Goal: Download file/media

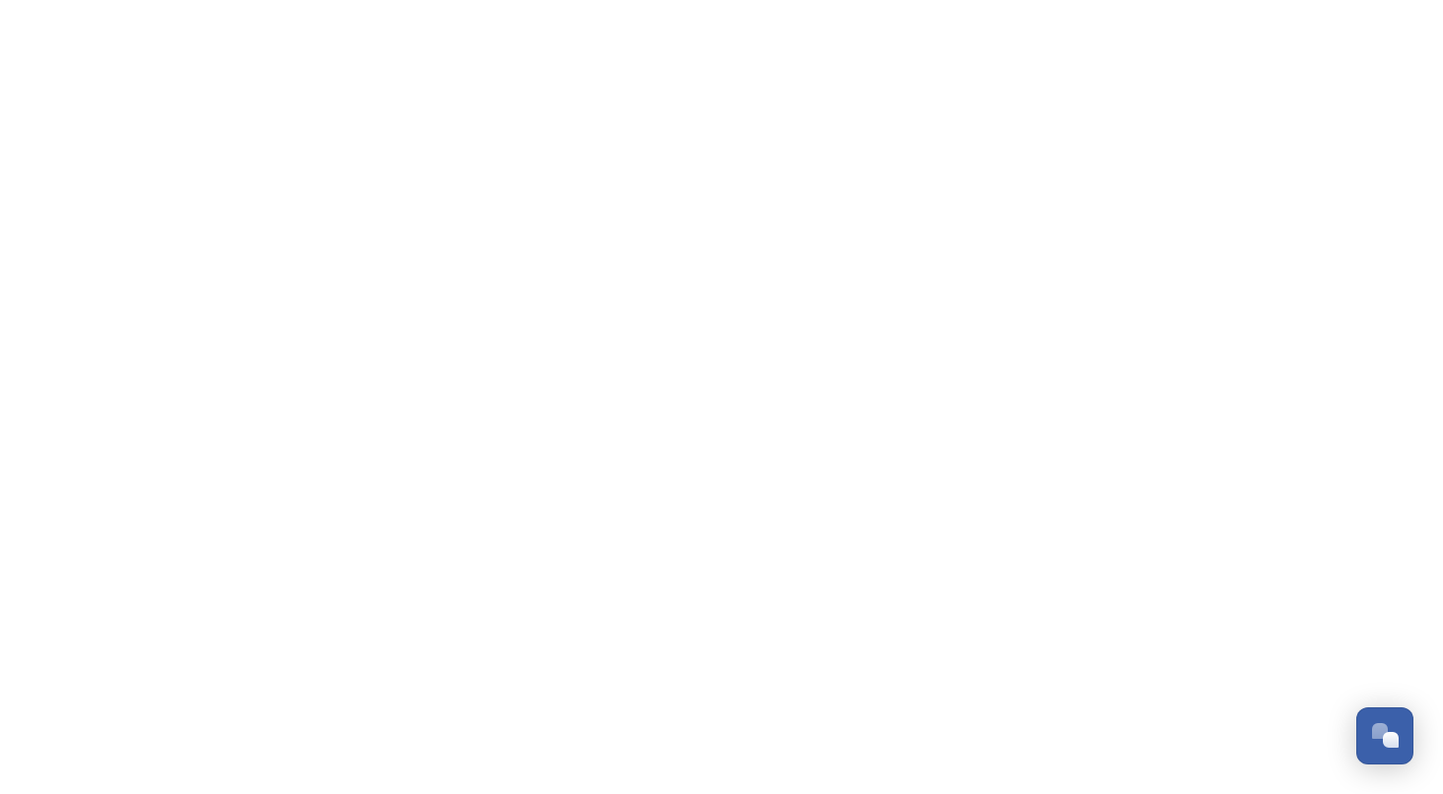
scroll to position [3358, 0]
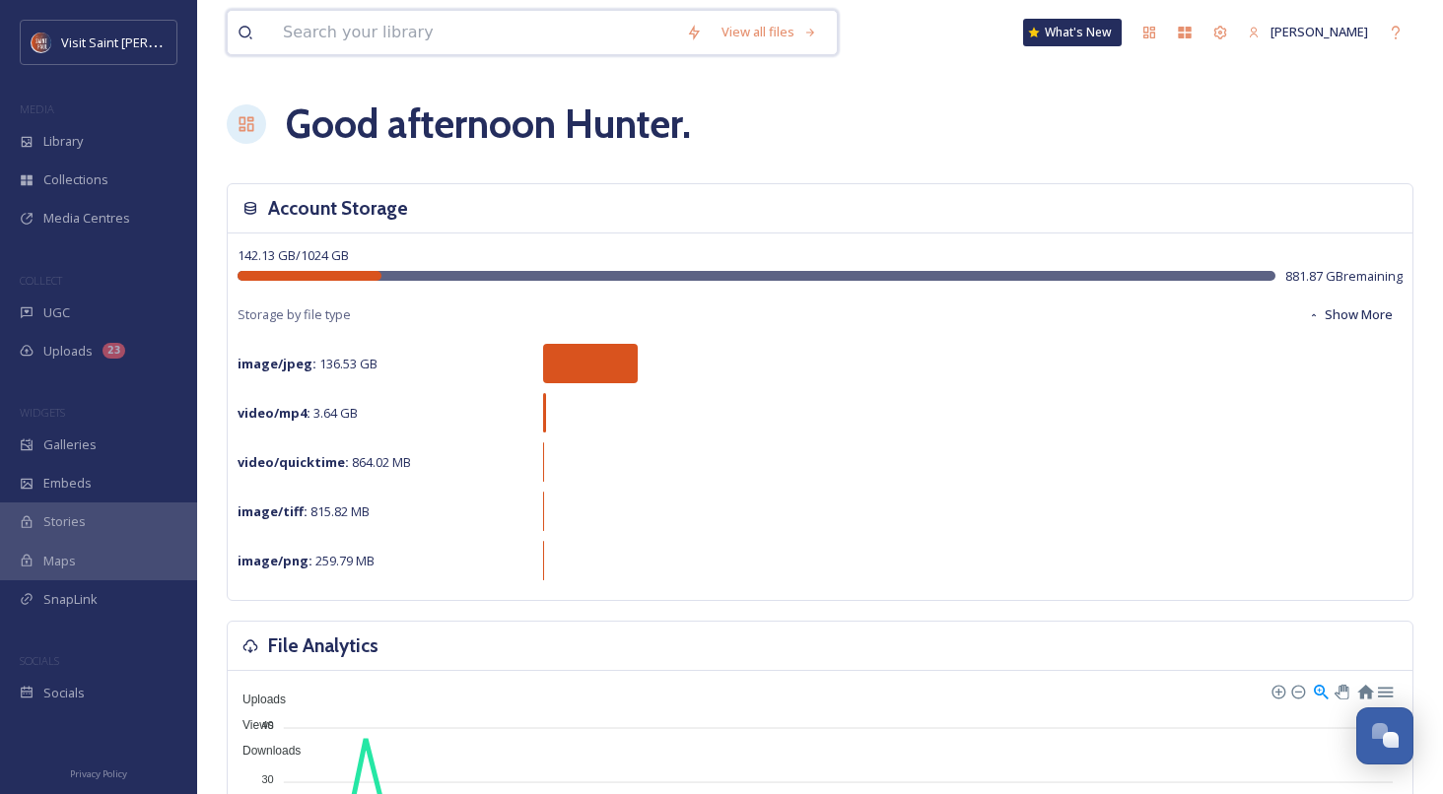
click at [380, 36] on input at bounding box center [474, 32] width 403 height 43
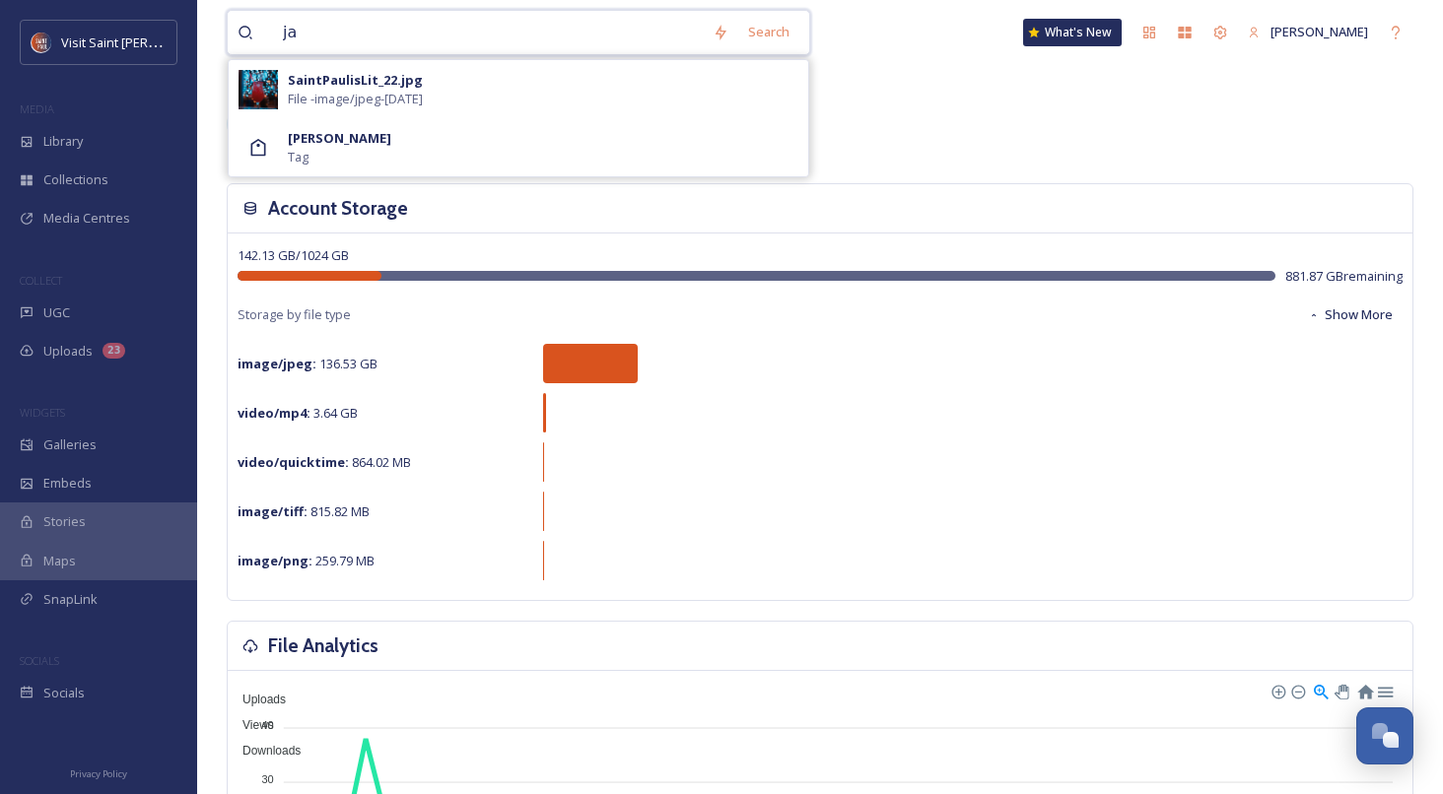
type input "j"
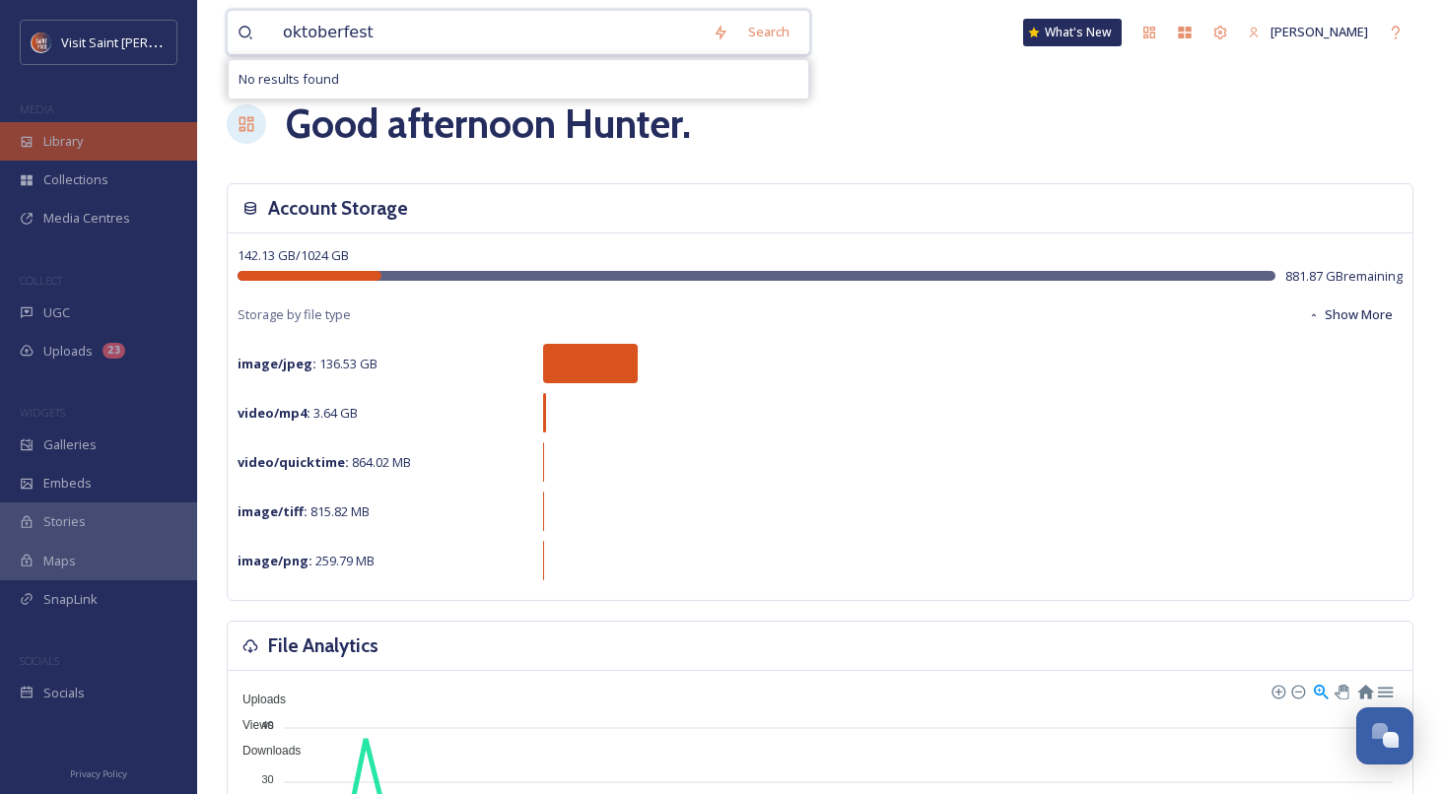
type input "oktoberfest"
click at [81, 135] on span "Library" at bounding box center [62, 141] width 39 height 19
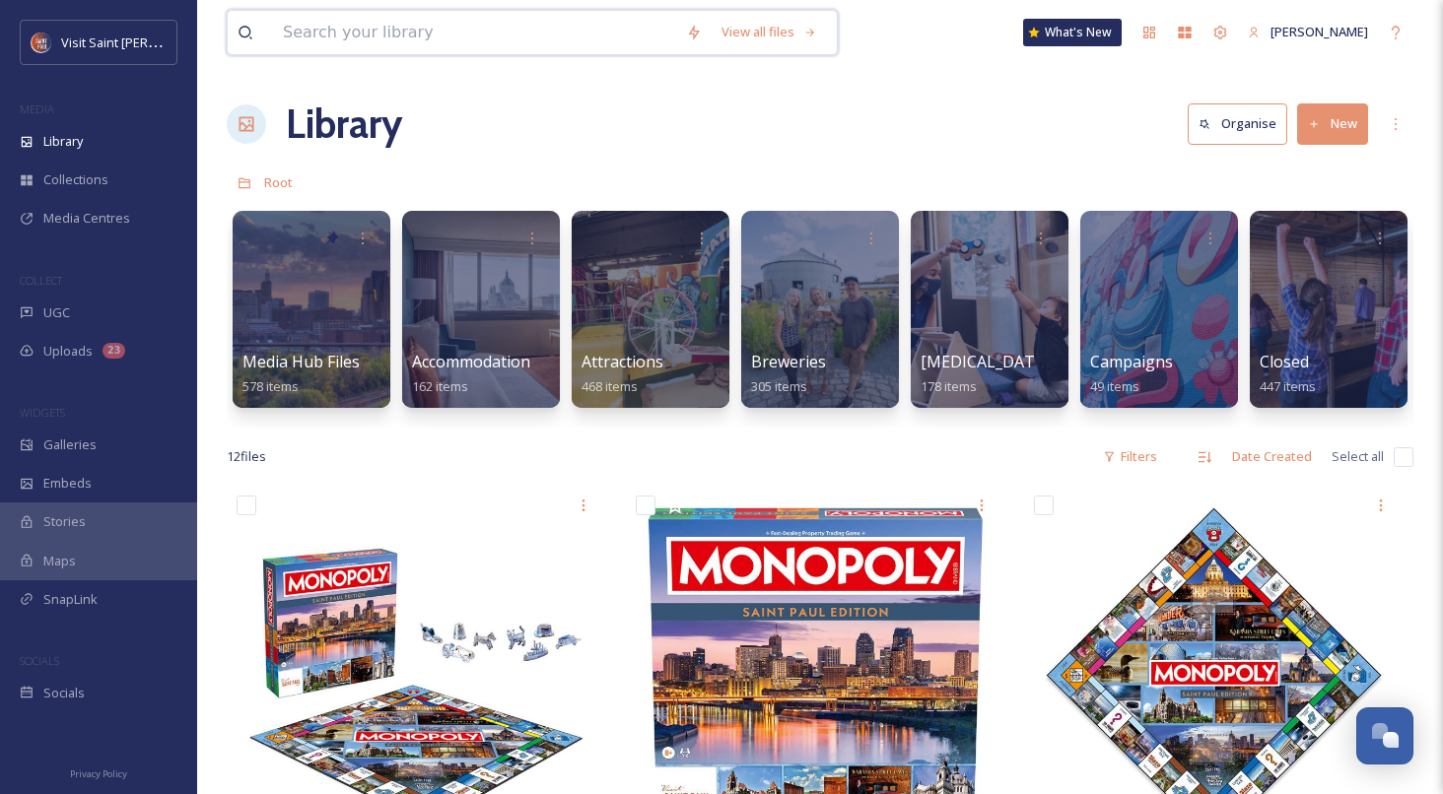
click at [374, 22] on input at bounding box center [474, 32] width 403 height 43
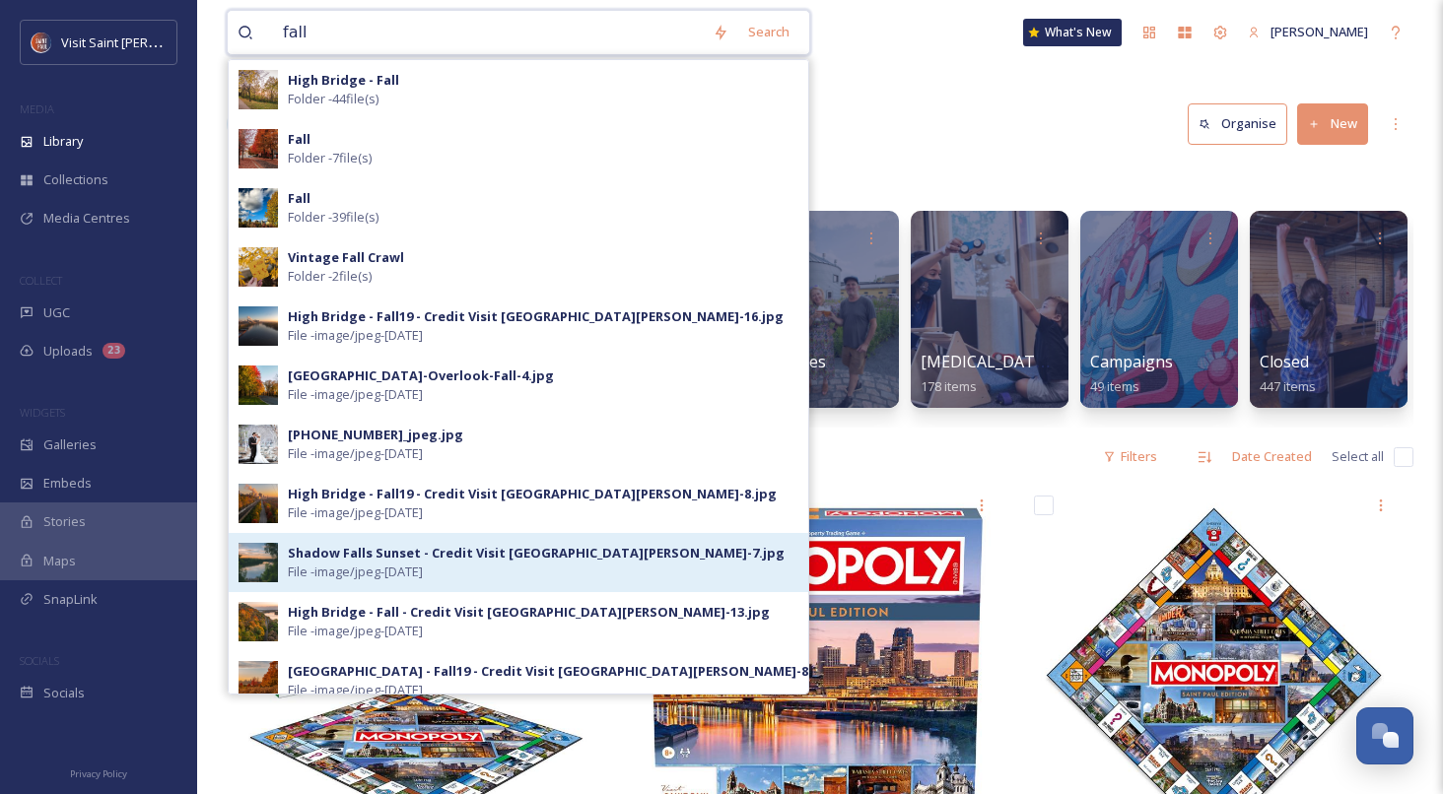
type input "fall"
click at [382, 550] on div "Shadow Falls Sunset - Credit Visit [GEOGRAPHIC_DATA][PERSON_NAME]-7.jpg" at bounding box center [536, 553] width 497 height 19
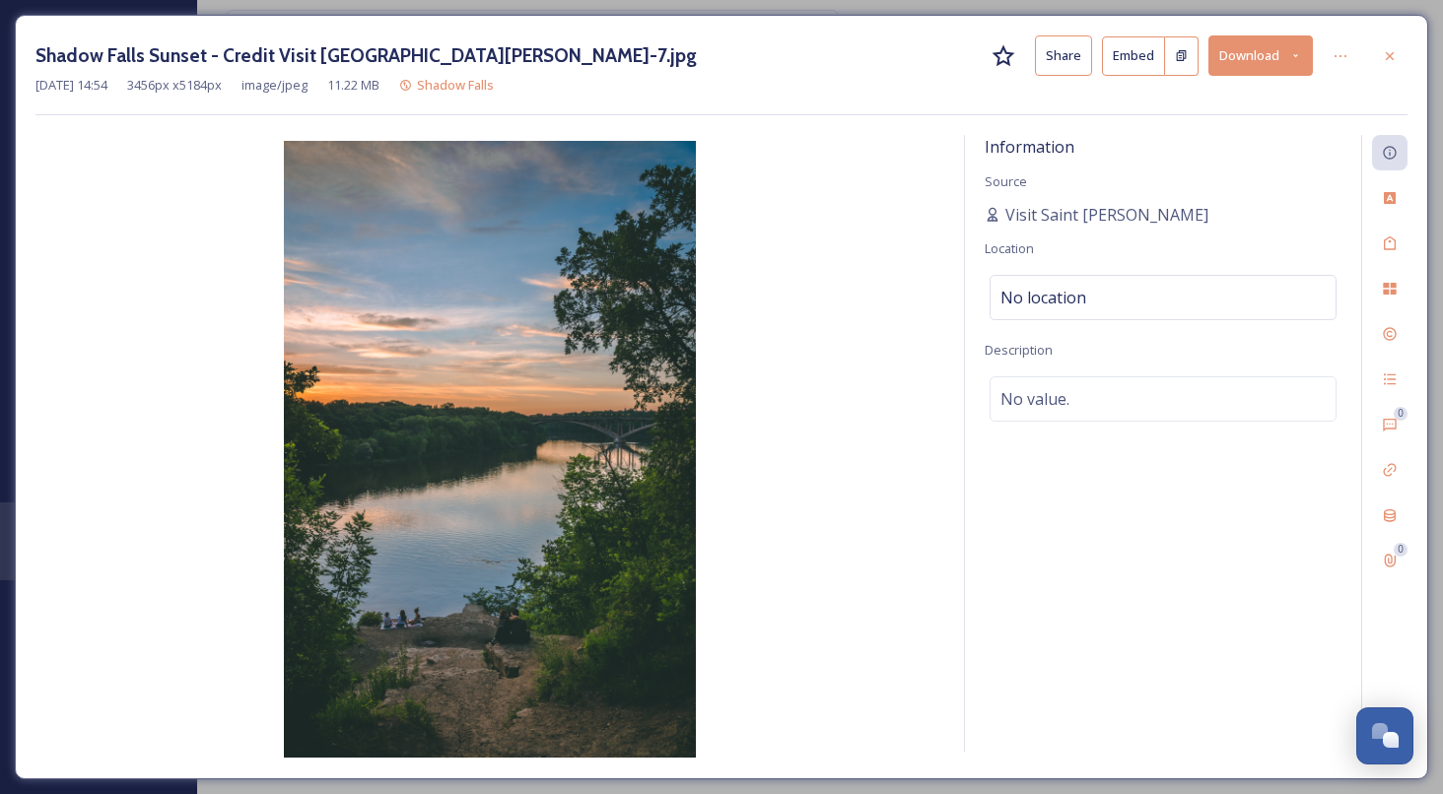
click at [1262, 53] on button "Download" at bounding box center [1260, 55] width 104 height 40
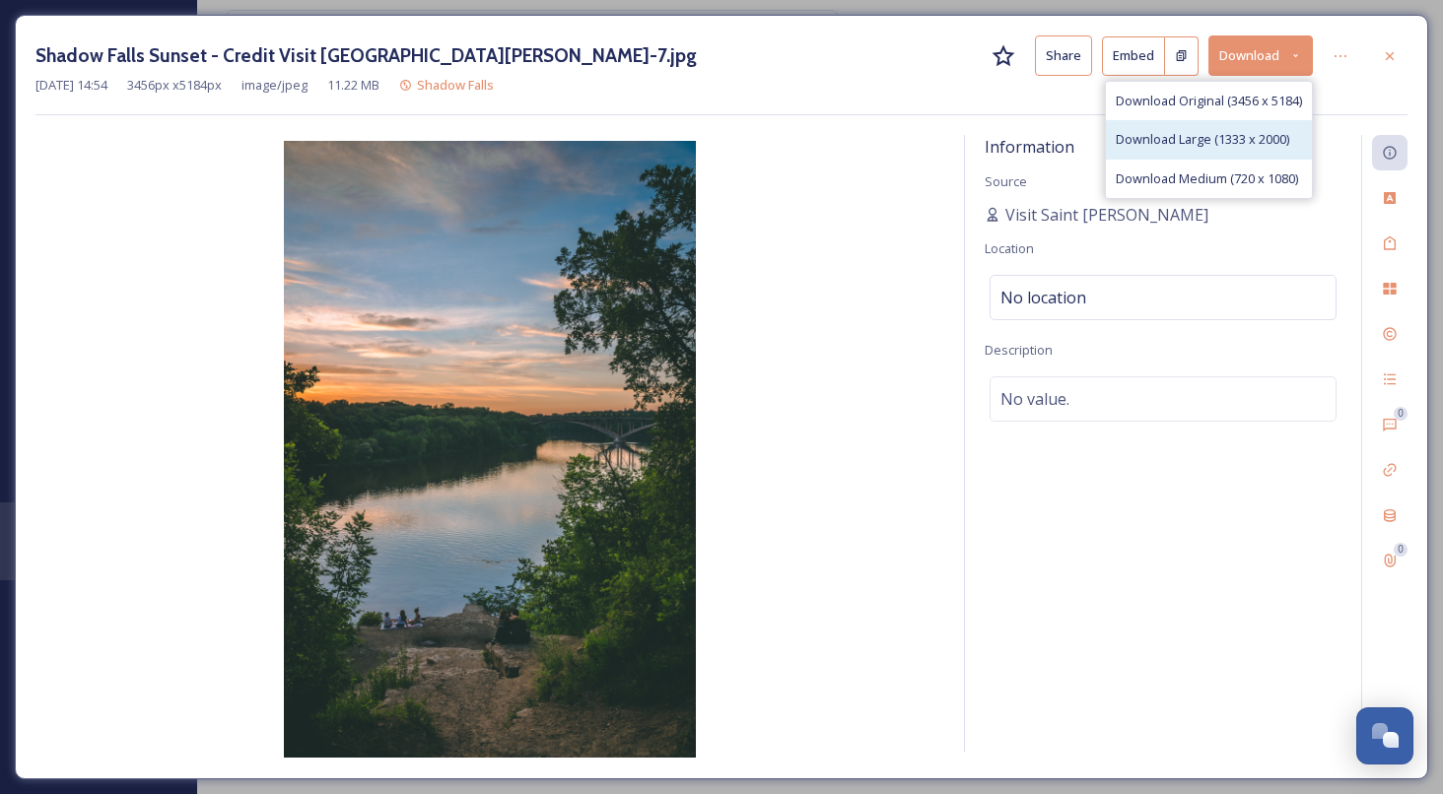
click at [1202, 136] on span "Download Large (1333 x 2000)" at bounding box center [1202, 139] width 173 height 19
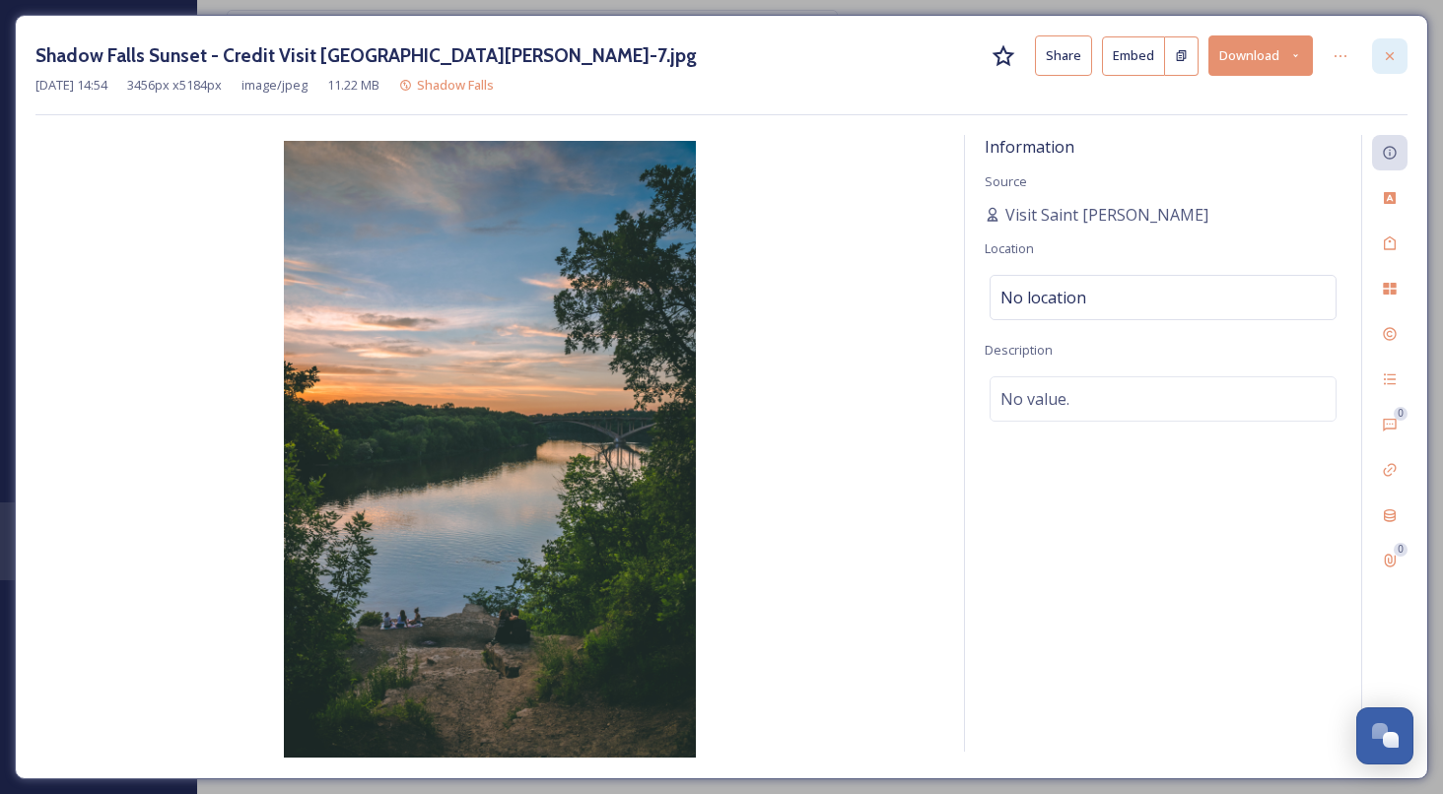
click at [1402, 51] on div at bounding box center [1389, 55] width 35 height 35
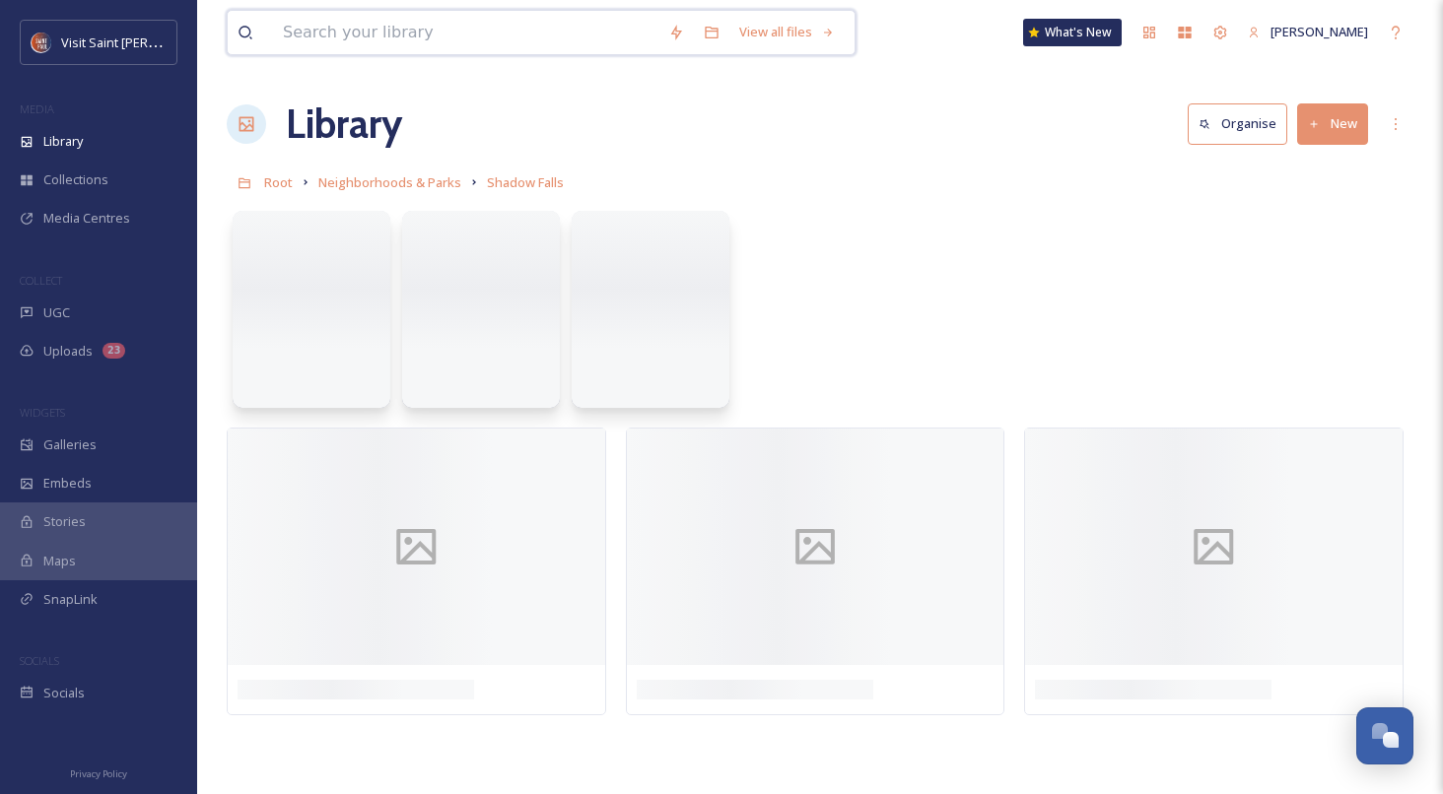
click at [570, 43] on input at bounding box center [465, 32] width 385 height 43
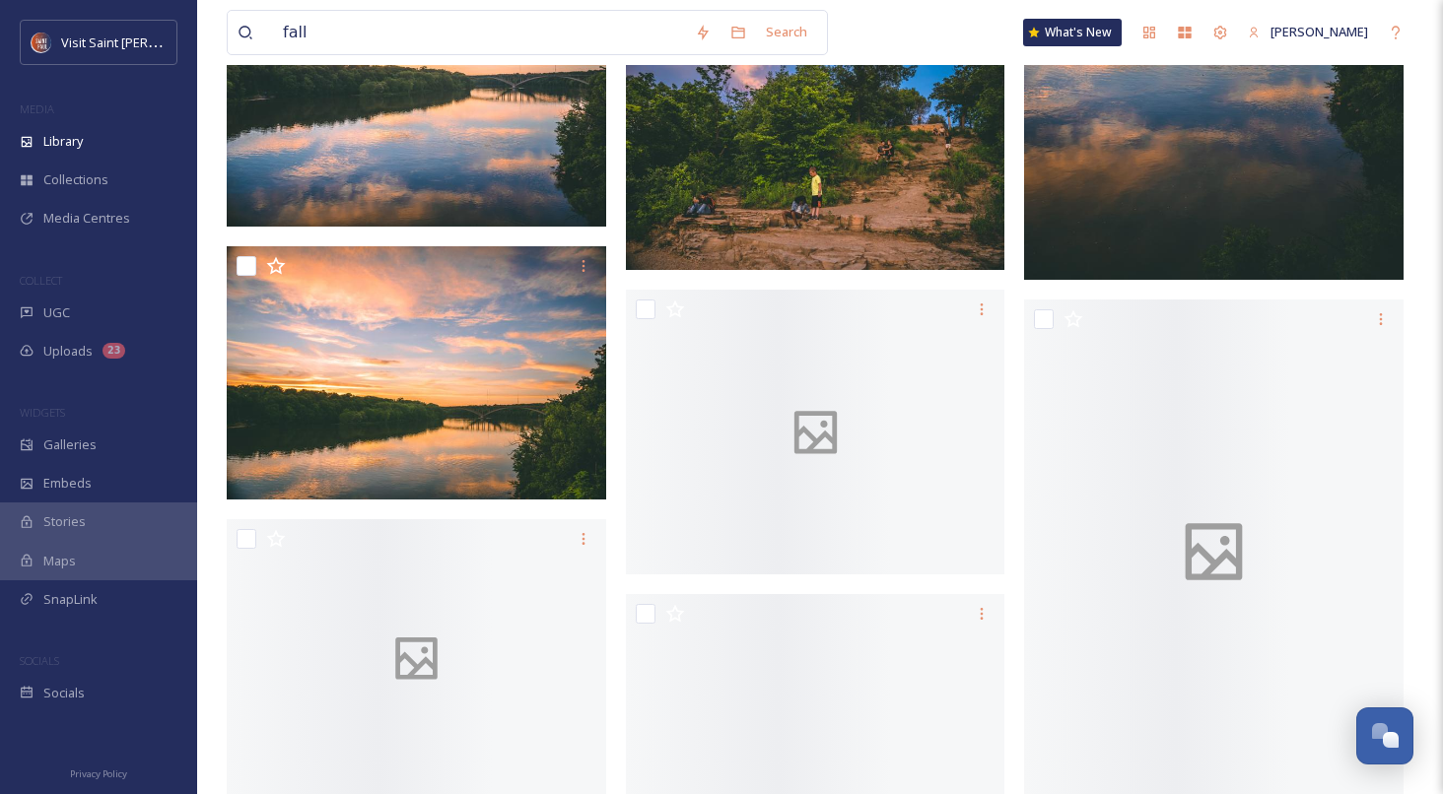
scroll to position [4626, 0]
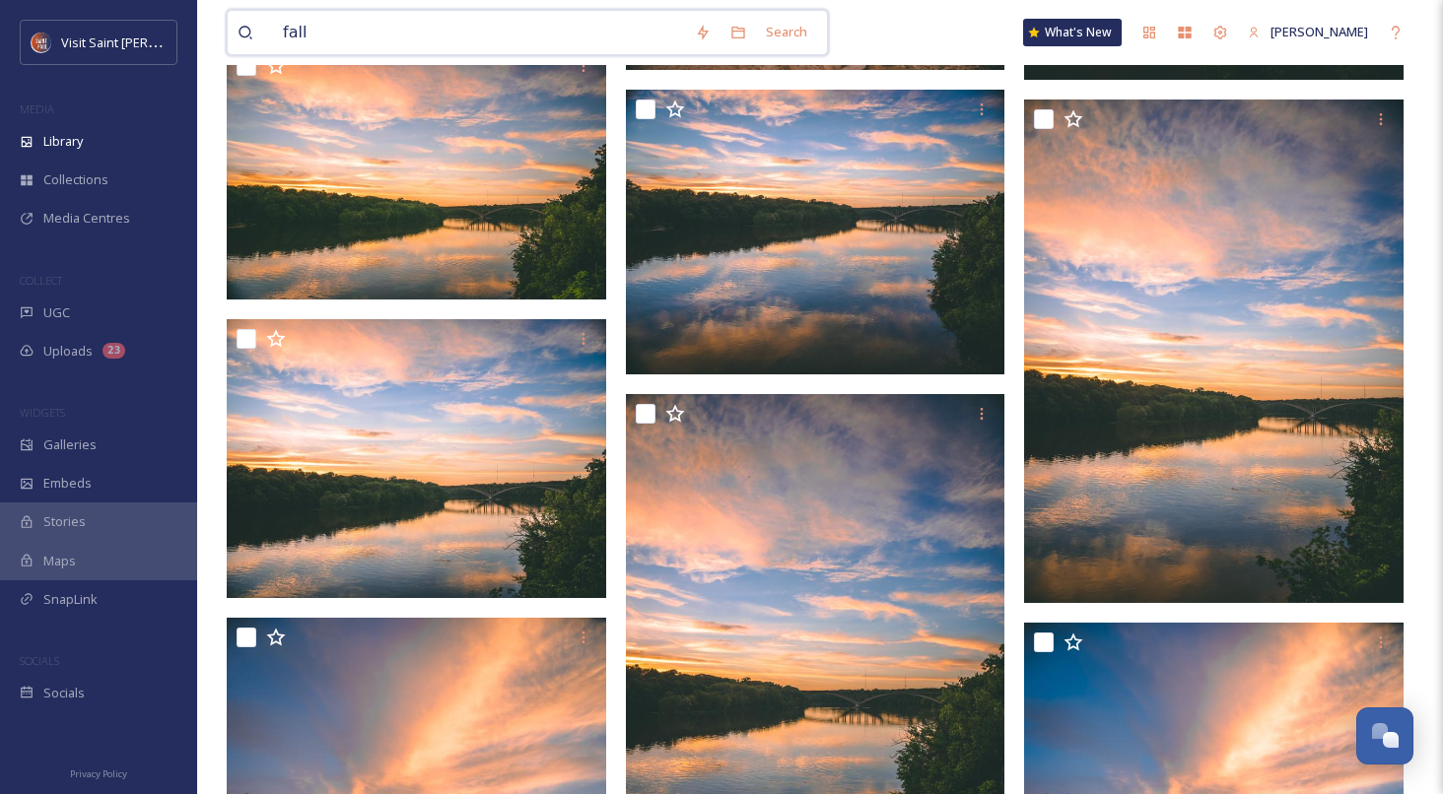
click at [526, 33] on input "fall" at bounding box center [479, 32] width 412 height 43
type input "fall"
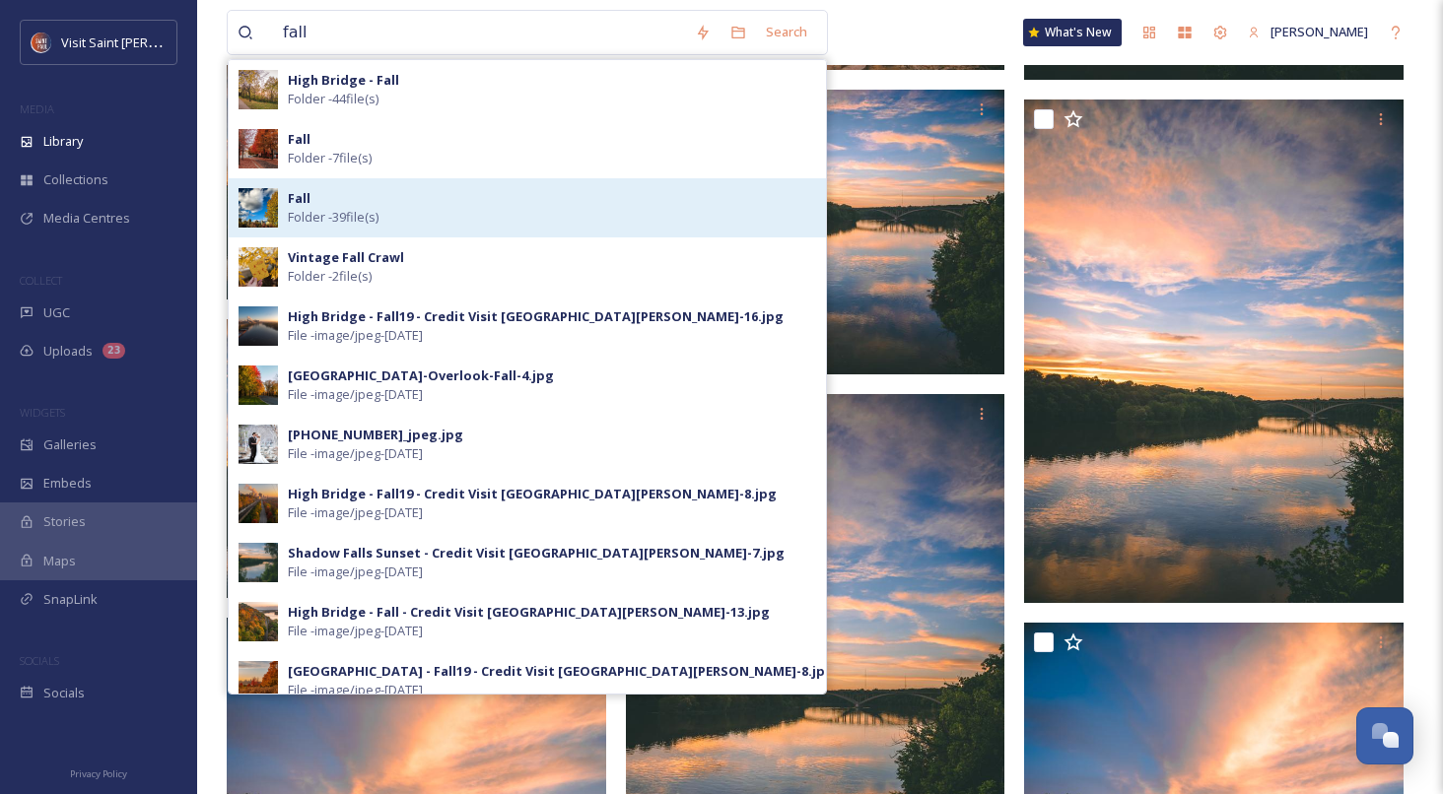
click at [472, 194] on div "Fall Folder - 39 file(s)" at bounding box center [552, 207] width 528 height 37
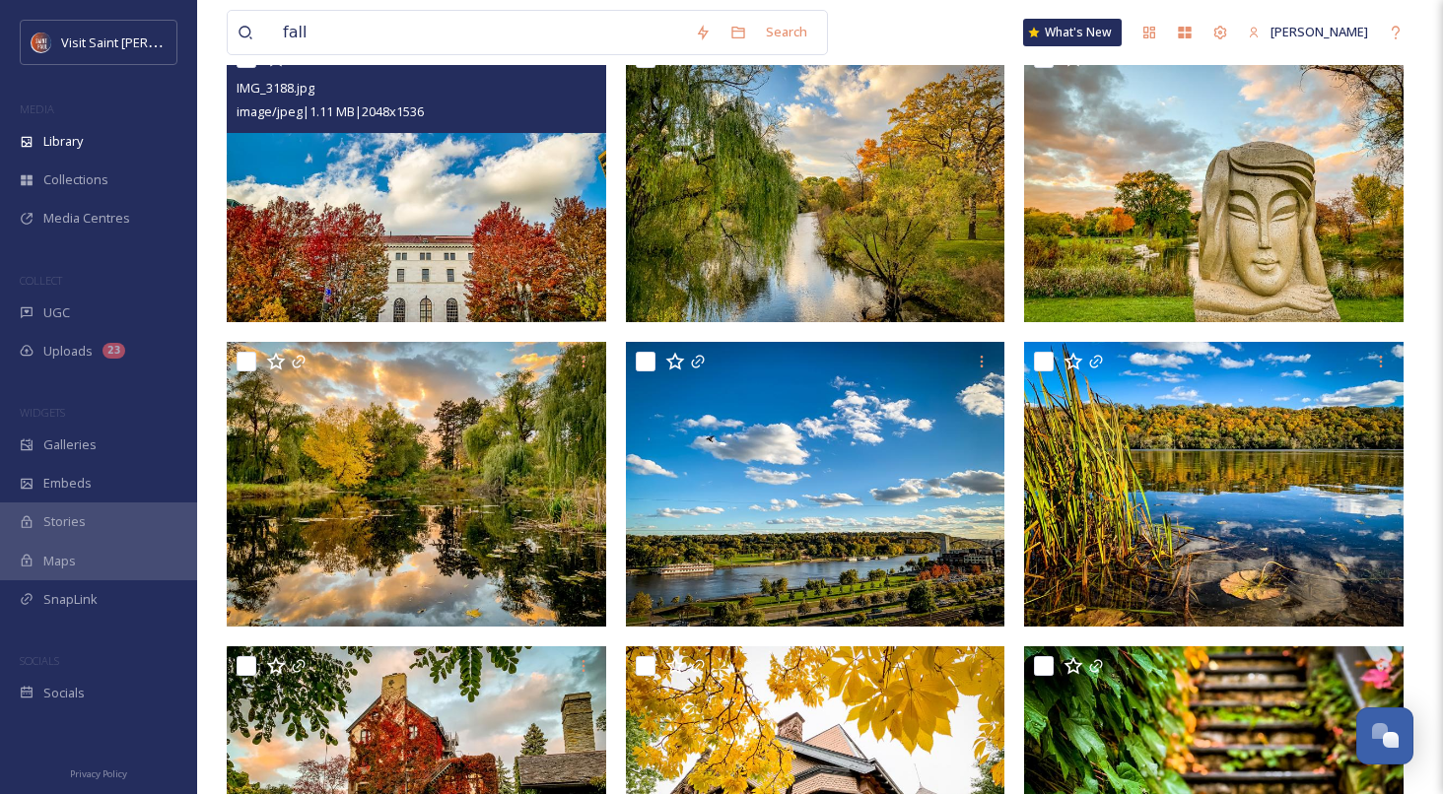
scroll to position [842, 0]
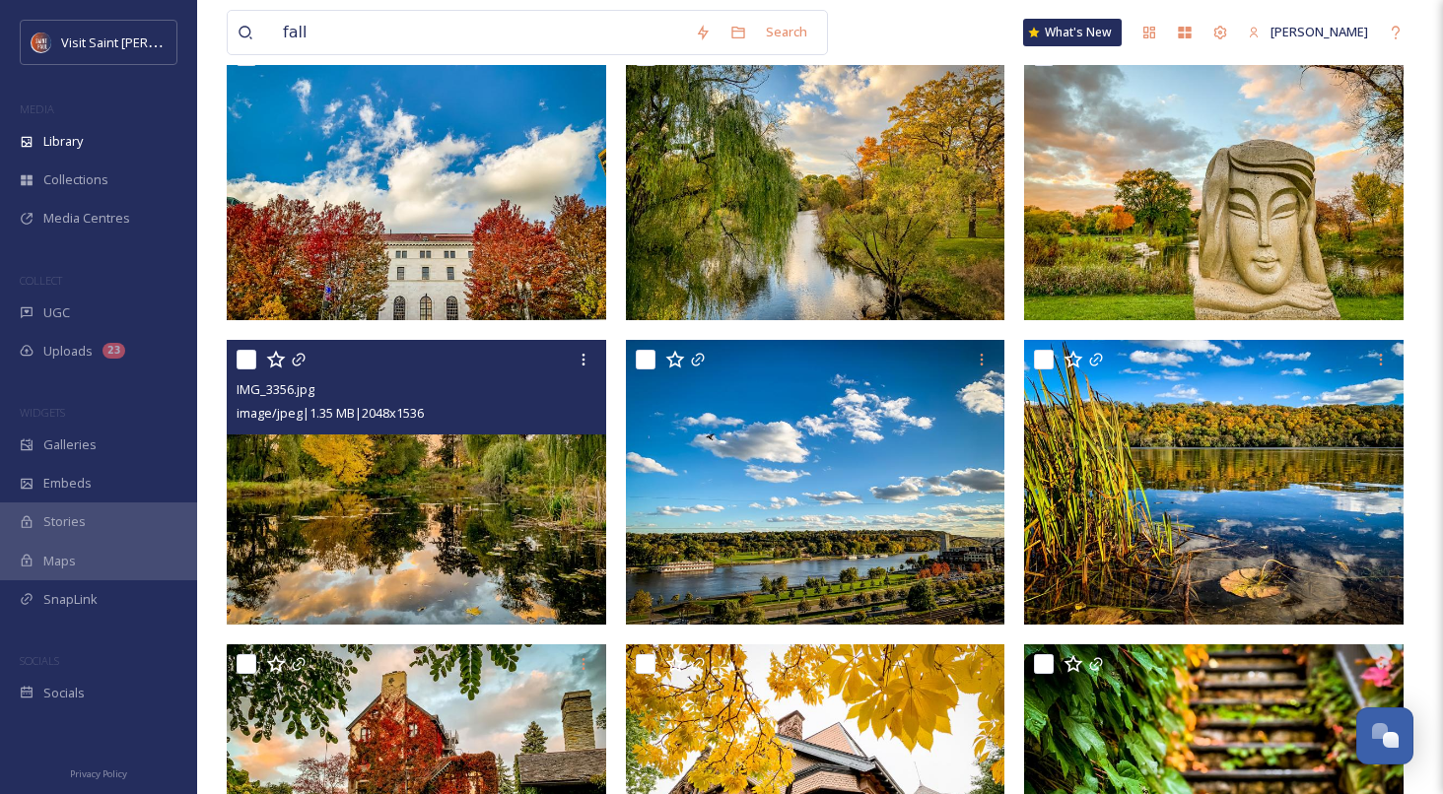
click at [393, 446] on img at bounding box center [416, 482] width 379 height 285
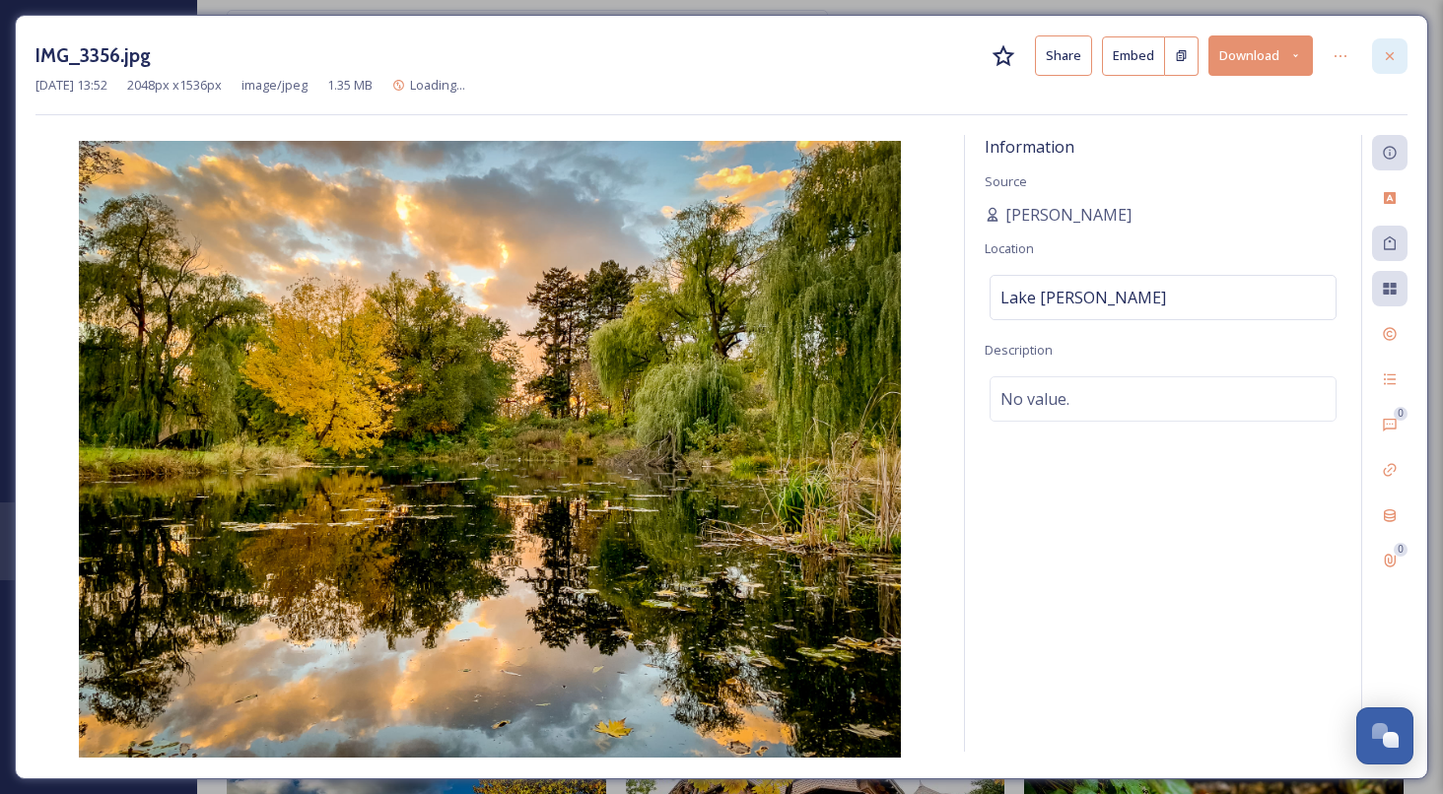
click at [1391, 51] on icon at bounding box center [1390, 56] width 16 height 16
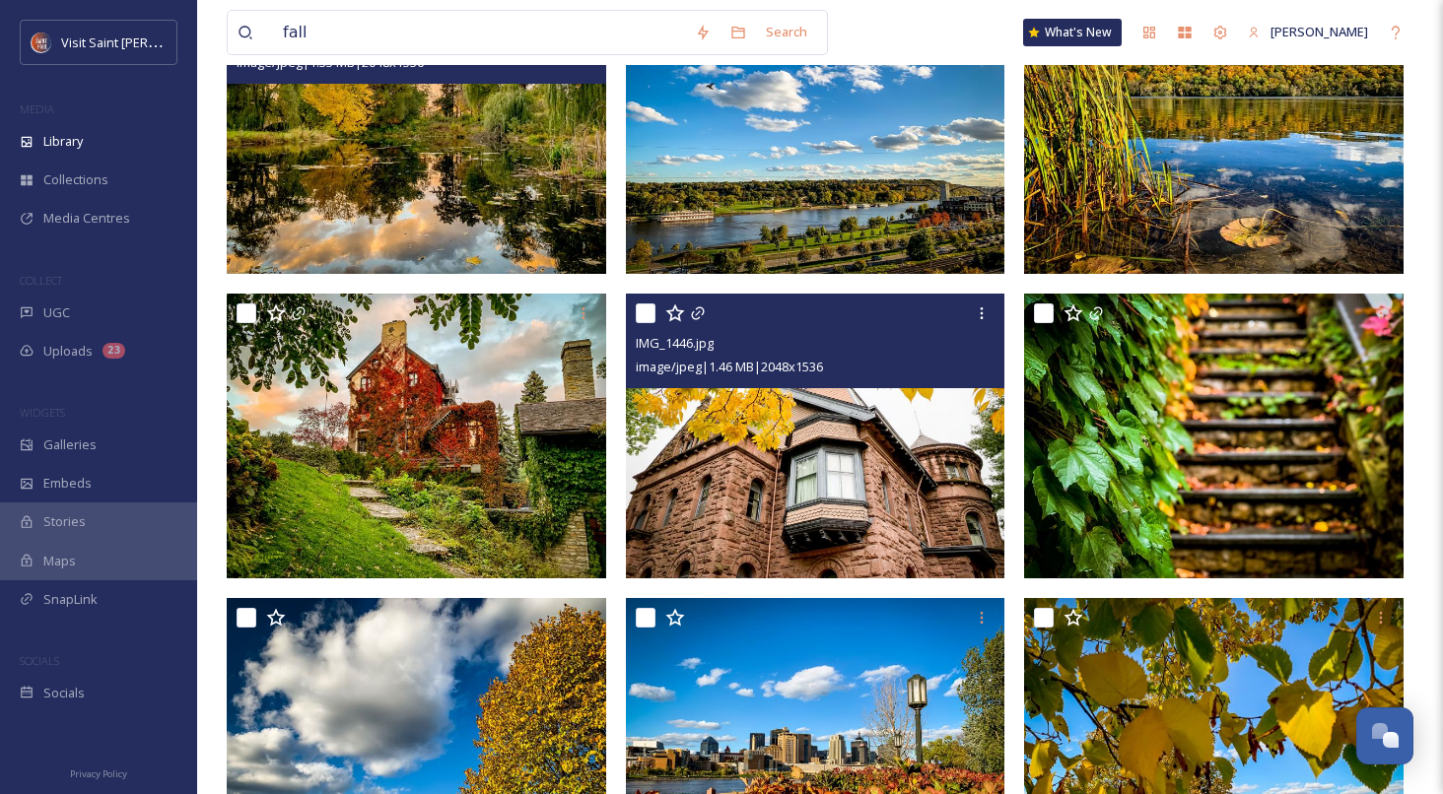
scroll to position [1267, 0]
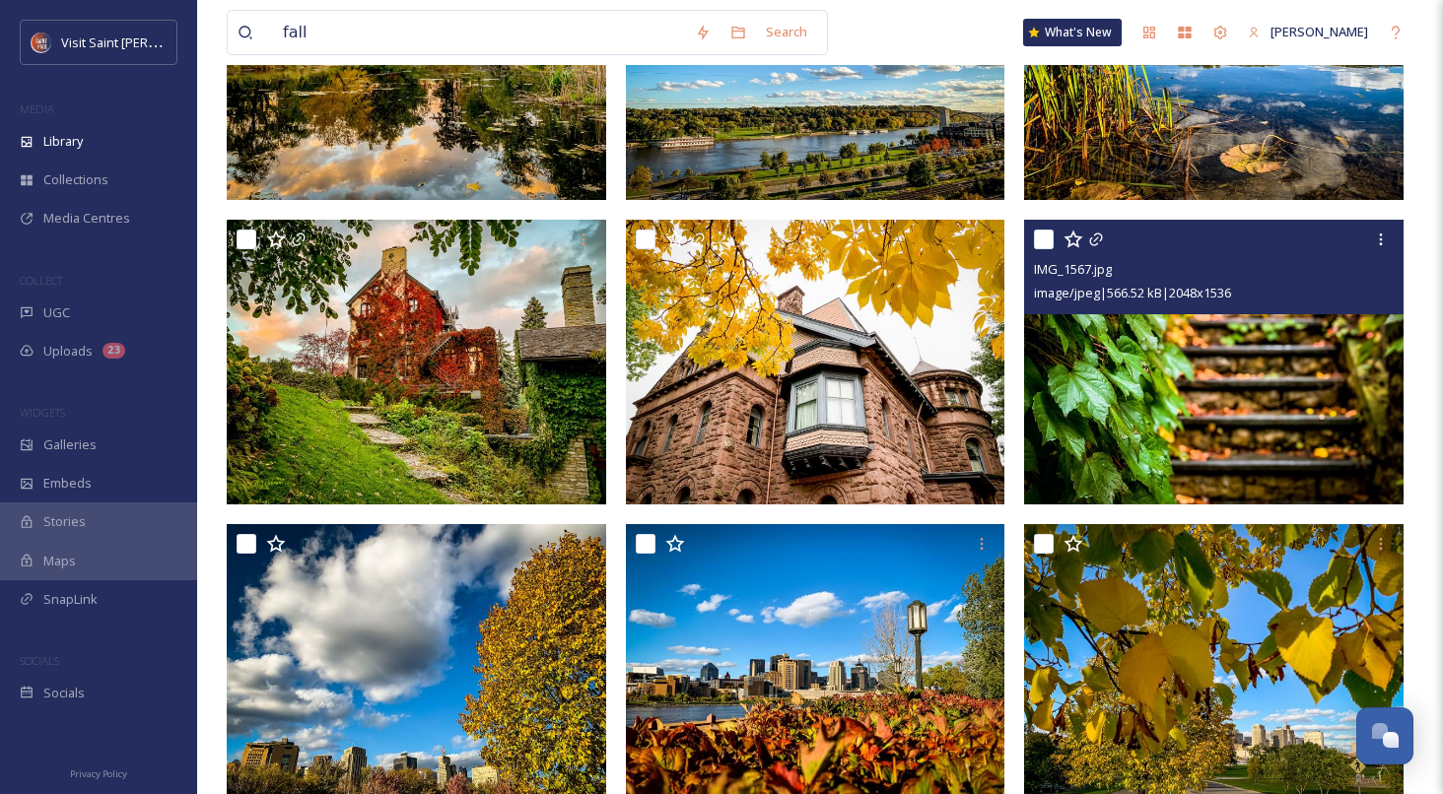
click at [1174, 383] on img at bounding box center [1213, 362] width 379 height 285
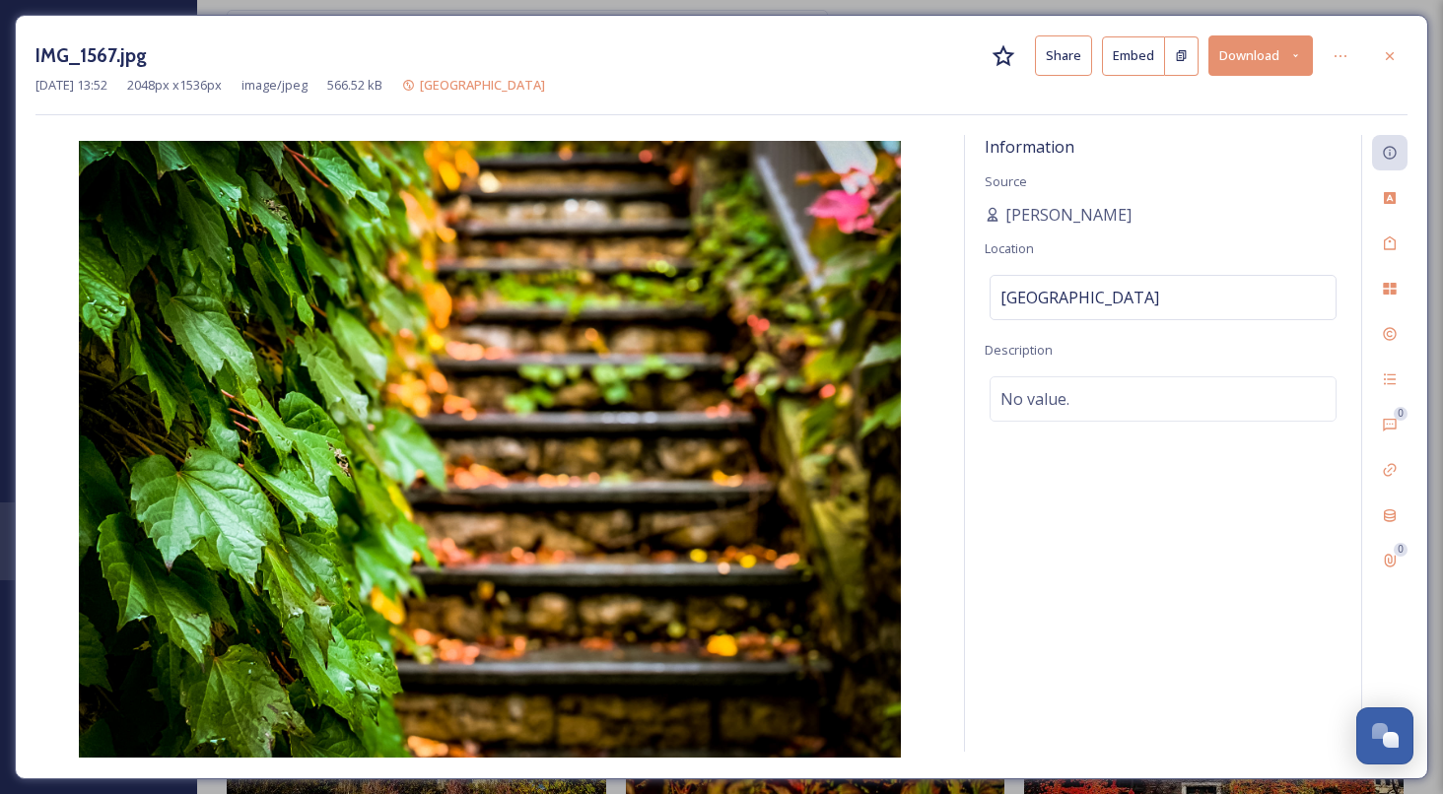
click at [1261, 58] on button "Download" at bounding box center [1260, 55] width 104 height 40
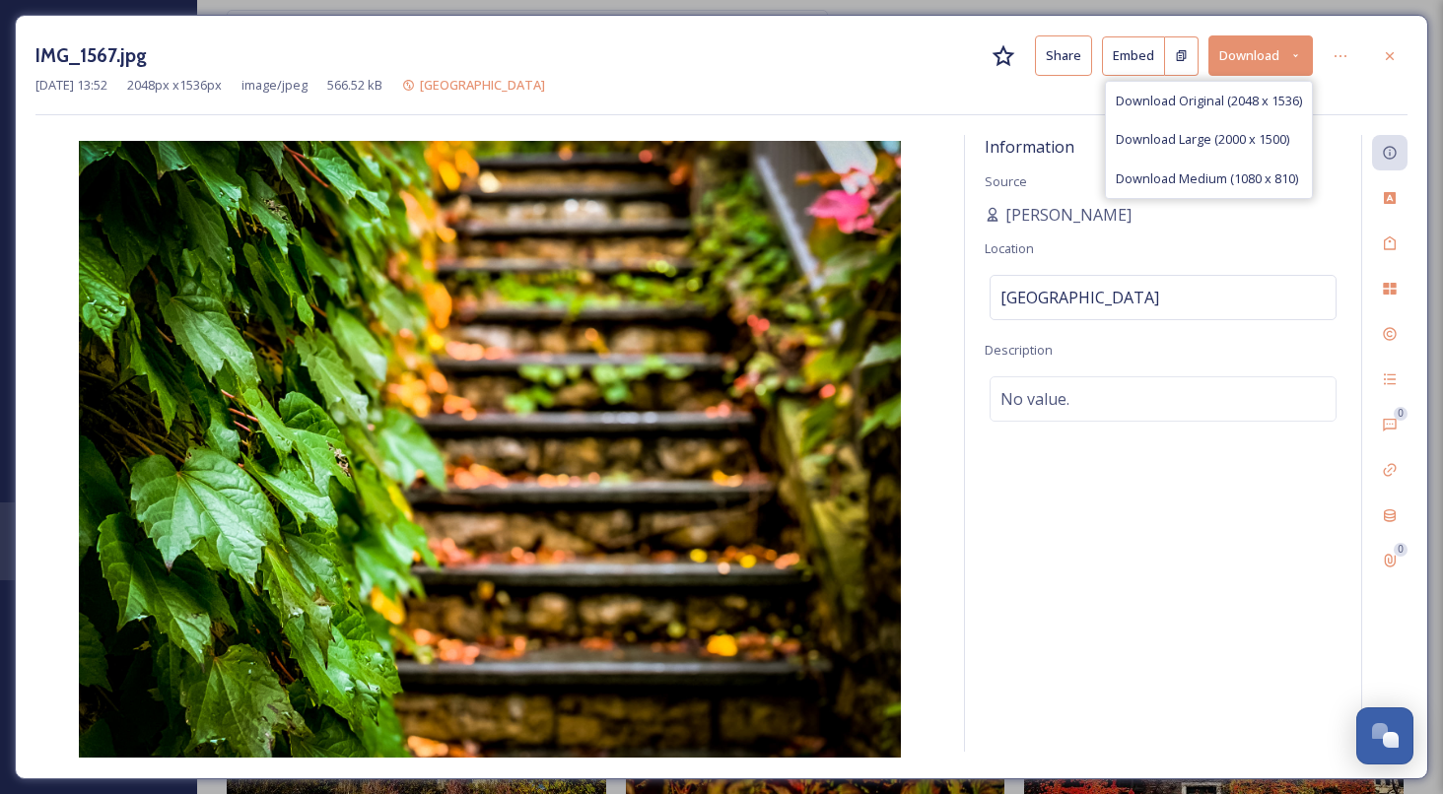
click at [1380, 58] on div at bounding box center [1389, 55] width 35 height 35
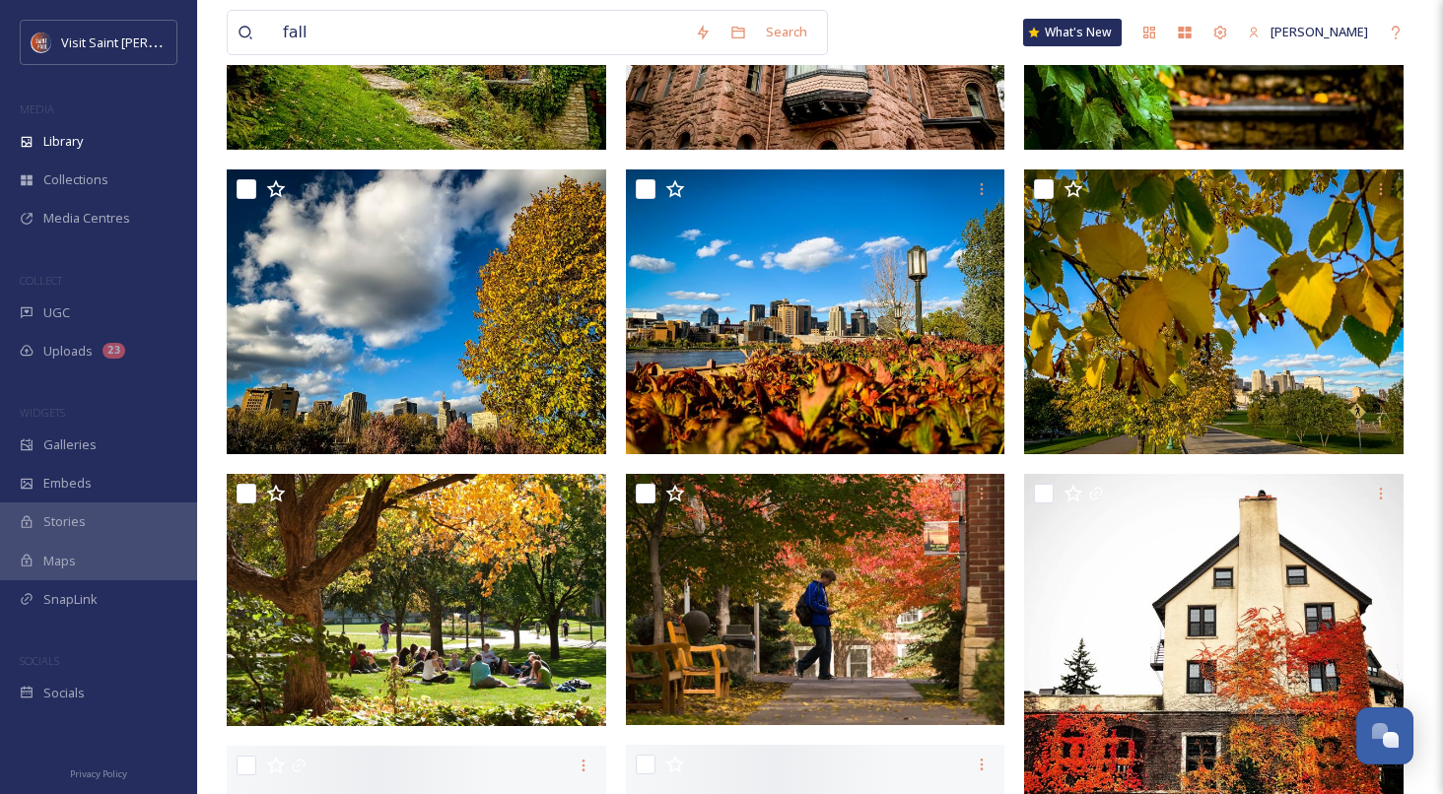
scroll to position [1717, 0]
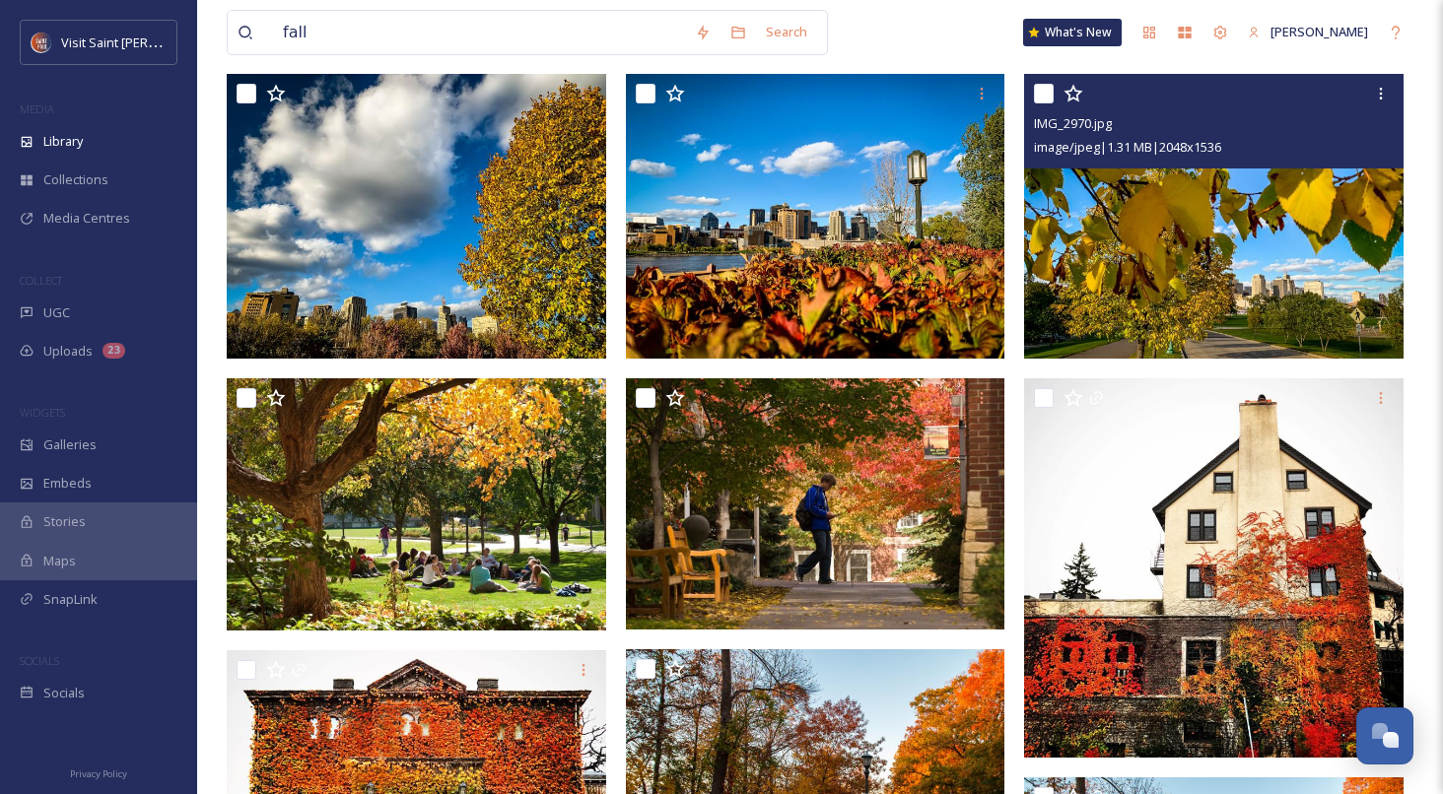
click at [1241, 222] on img at bounding box center [1213, 216] width 379 height 285
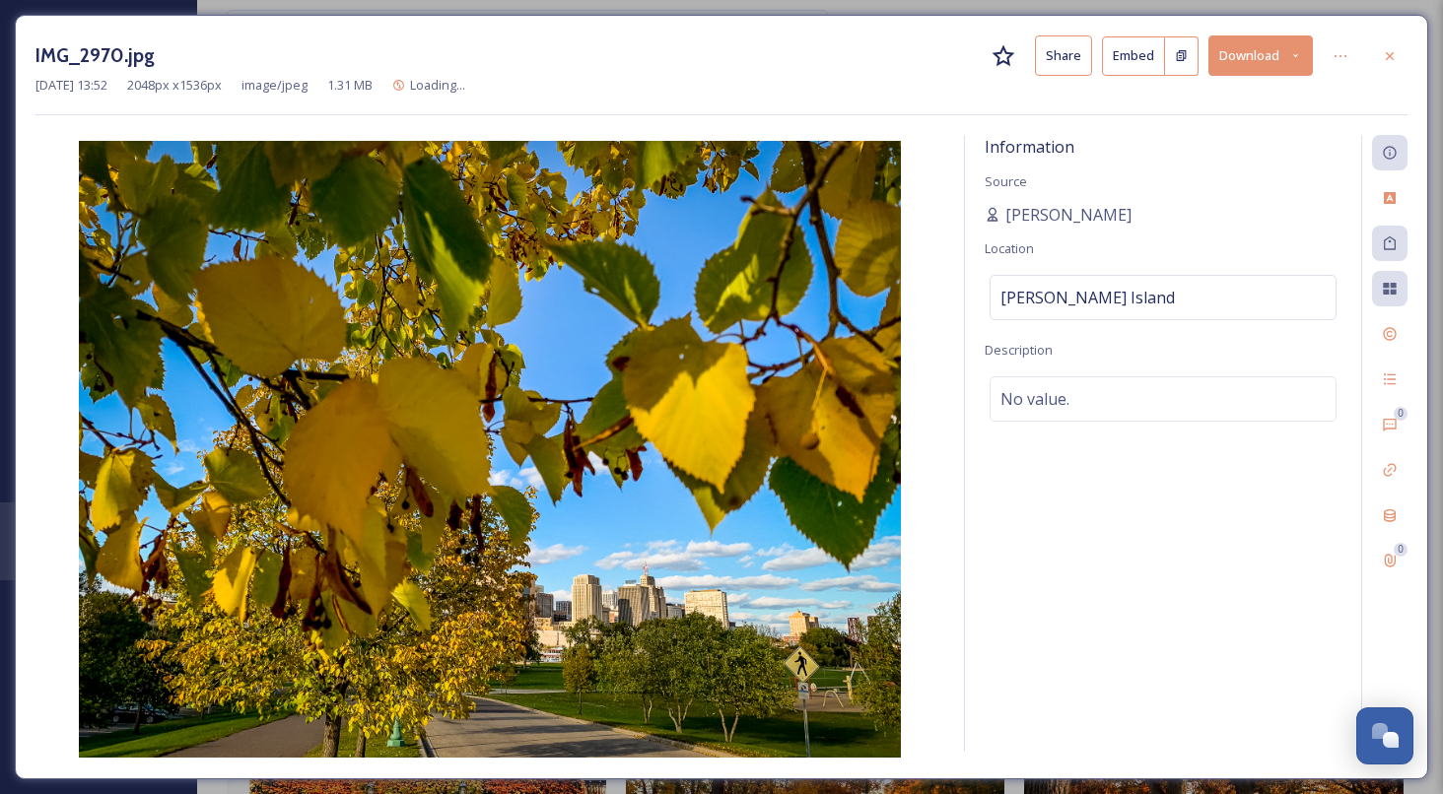
click at [1274, 69] on button "Download" at bounding box center [1260, 55] width 104 height 40
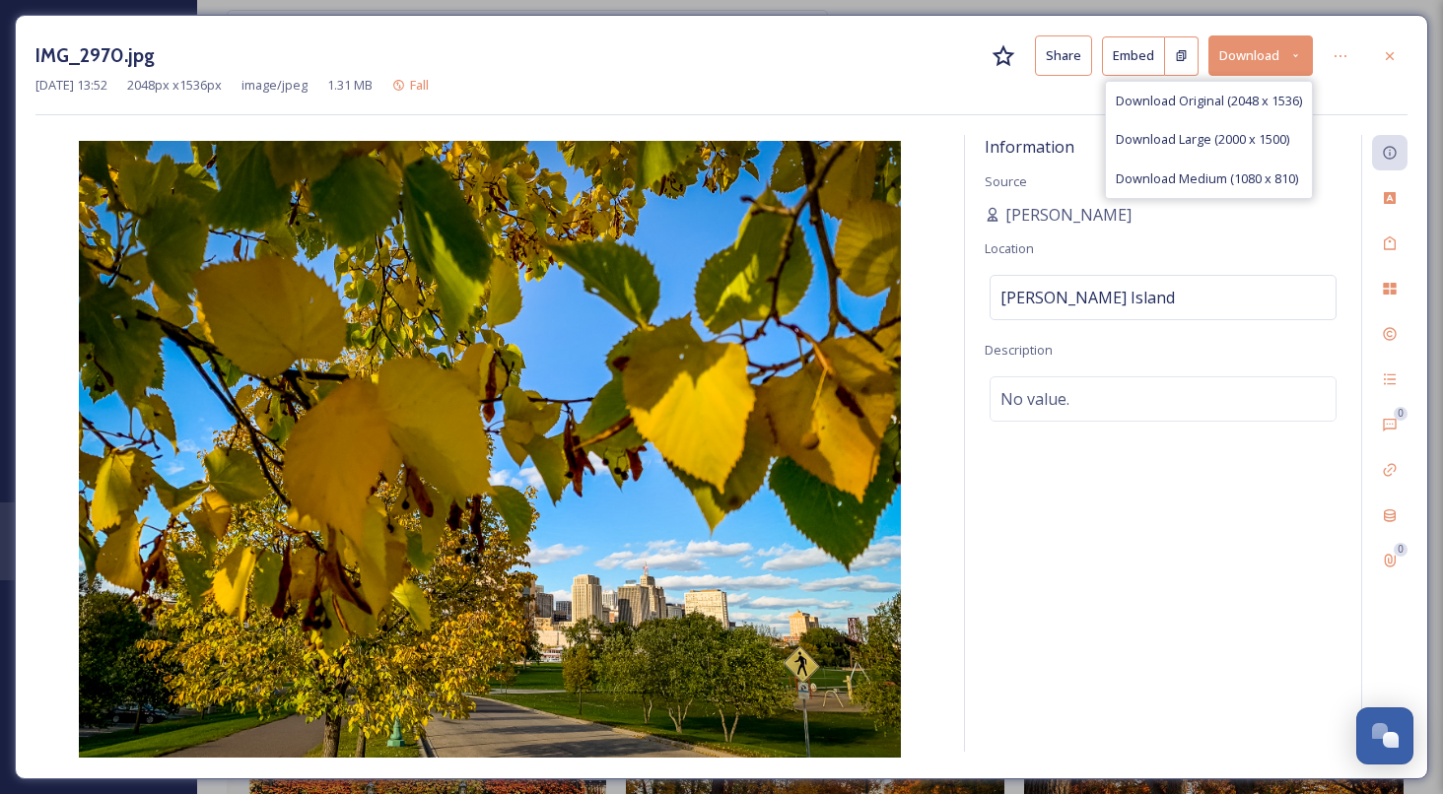
click at [1249, 142] on span "Download Large (2000 x 1500)" at bounding box center [1202, 139] width 173 height 19
